Goal: Navigation & Orientation: Find specific page/section

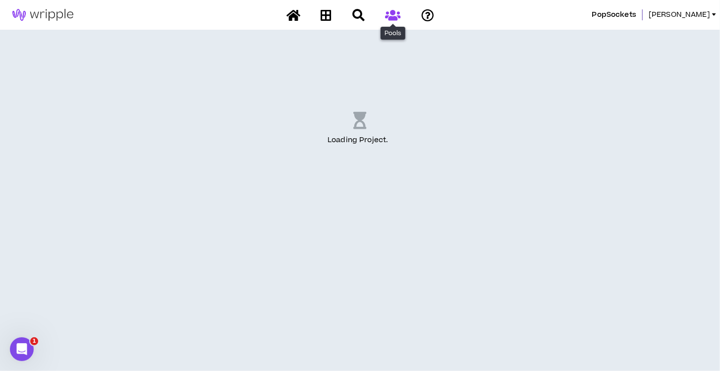
click at [394, 15] on icon at bounding box center [392, 15] width 15 height 12
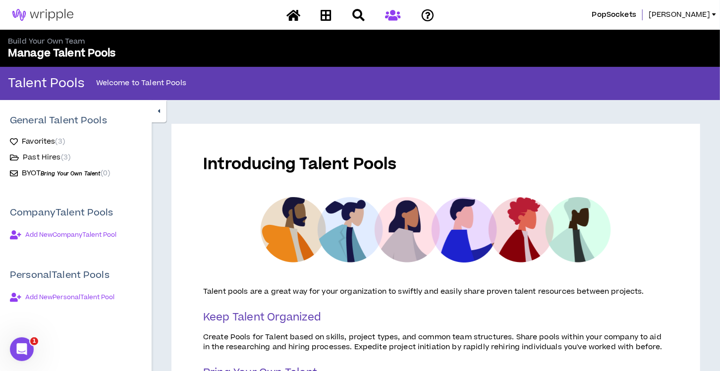
click at [45, 159] on span "Past Hires ( 3 )" at bounding box center [47, 158] width 48 height 10
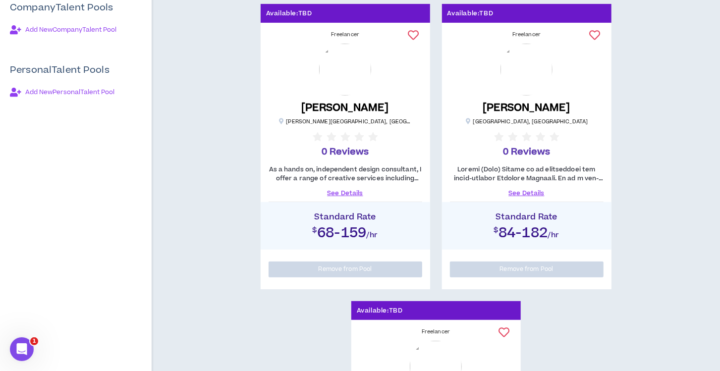
scroll to position [206, 0]
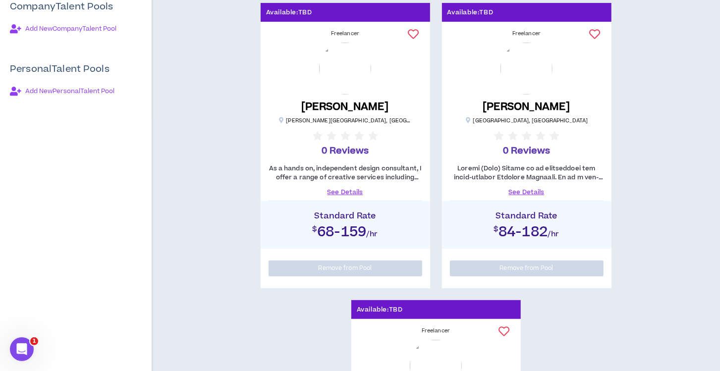
click at [339, 194] on link "See Details" at bounding box center [346, 192] width 154 height 9
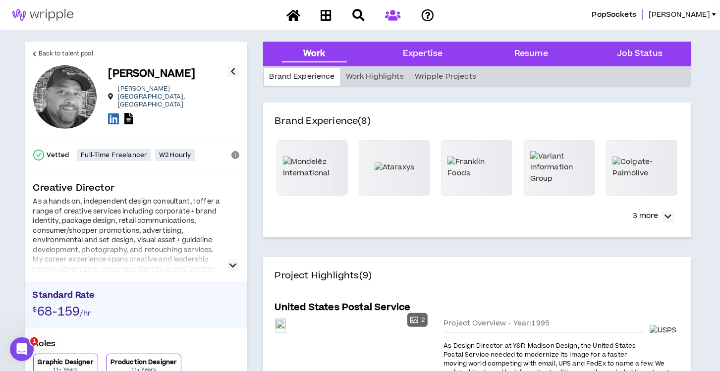
click at [637, 16] on span "PopSockets" at bounding box center [614, 14] width 44 height 11
click at [713, 16] on link "[PERSON_NAME]" at bounding box center [684, 14] width 71 height 11
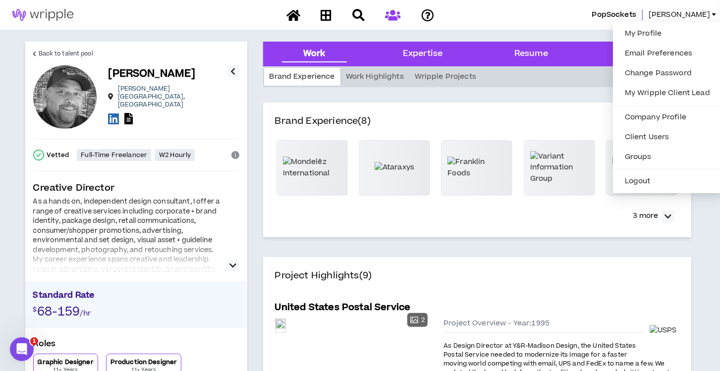
click at [703, 14] on span "[PERSON_NAME]" at bounding box center [679, 14] width 61 height 11
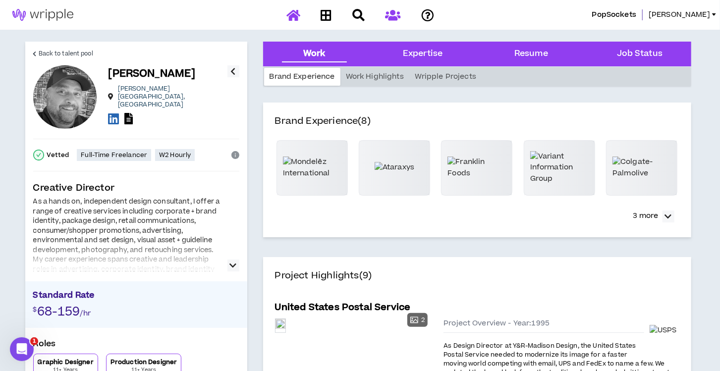
click at [294, 16] on icon at bounding box center [294, 15] width 14 height 12
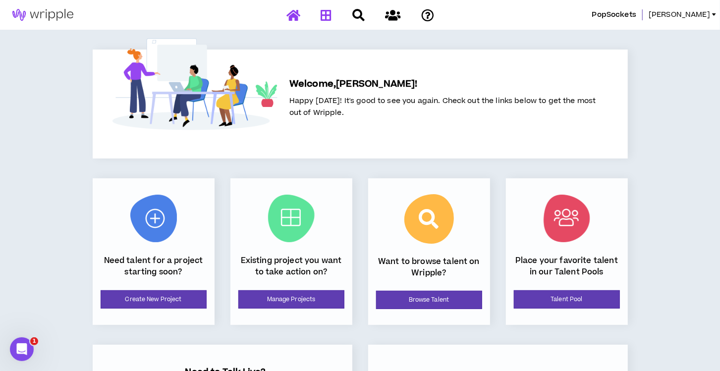
click at [328, 15] on icon at bounding box center [326, 15] width 11 height 12
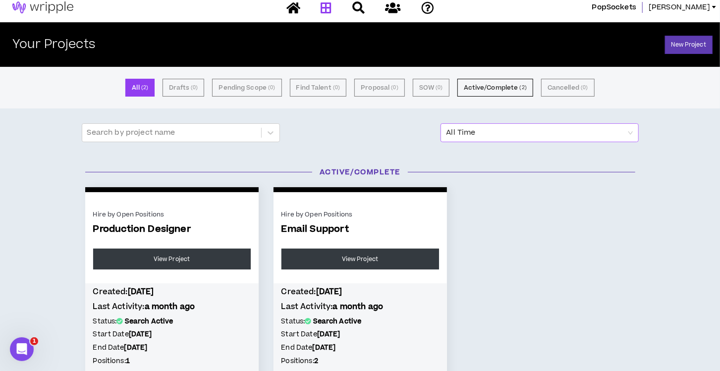
scroll to position [6, 0]
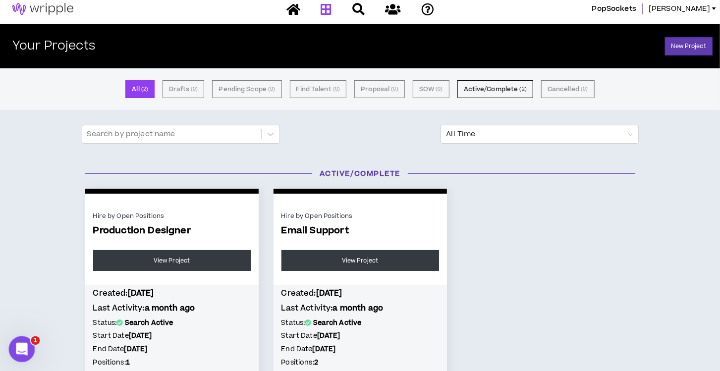
click at [19, 343] on icon "Open Intercom Messenger" at bounding box center [20, 348] width 16 height 16
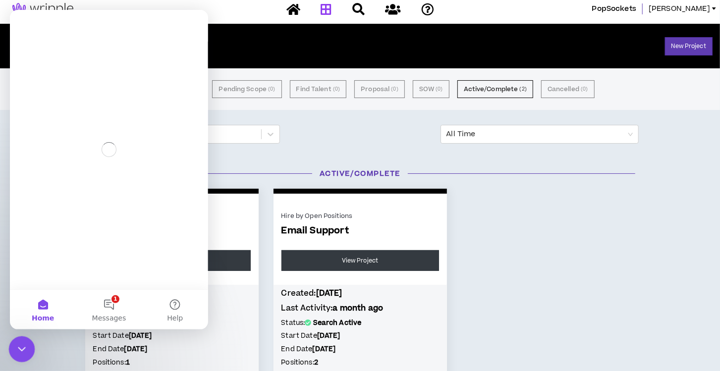
scroll to position [0, 0]
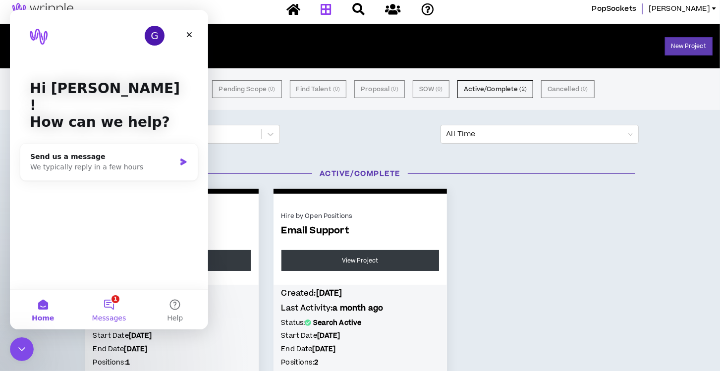
click at [103, 315] on span "Messages" at bounding box center [109, 318] width 34 height 7
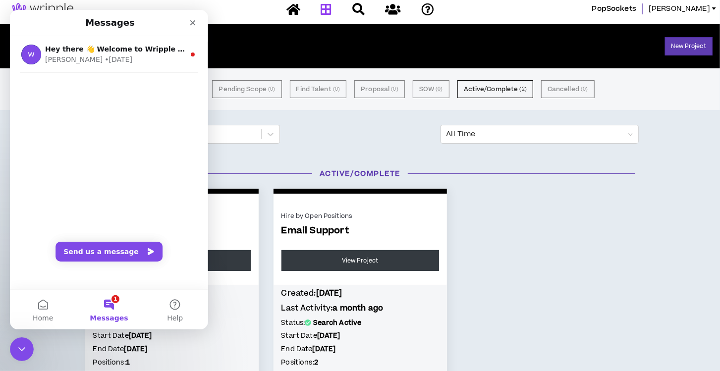
click at [597, 282] on div "Hire by Open Positions Production Designer View Project Created: [DATE] Last Ac…" at bounding box center [360, 312] width 565 height 247
click at [194, 22] on icon "Close" at bounding box center [193, 23] width 8 height 8
